Goal: Navigation & Orientation: Find specific page/section

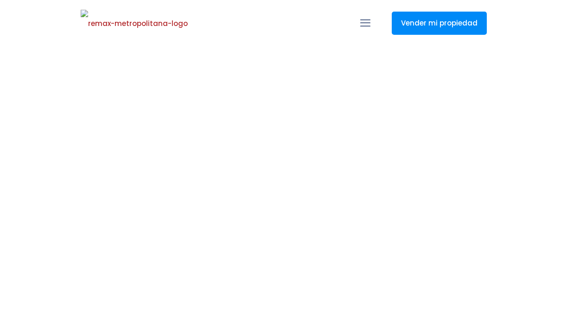
select select
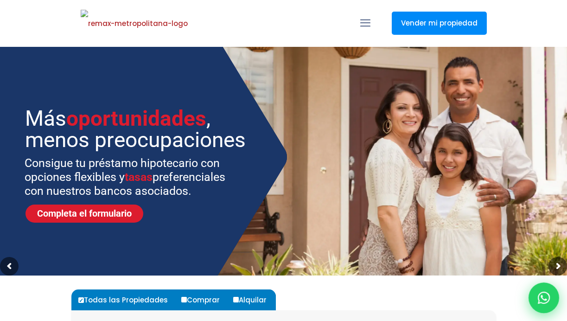
click at [543, 297] on icon at bounding box center [544, 298] width 12 height 12
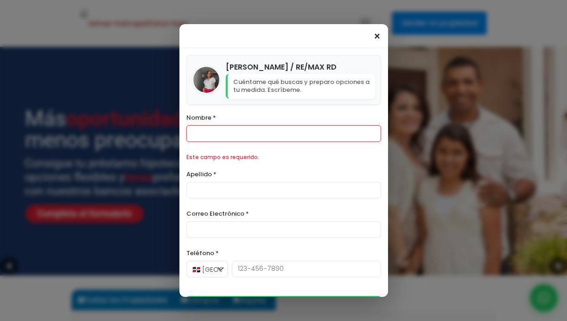
click at [378, 32] on span "×" at bounding box center [377, 36] width 8 height 11
